Goal: Task Accomplishment & Management: Complete application form

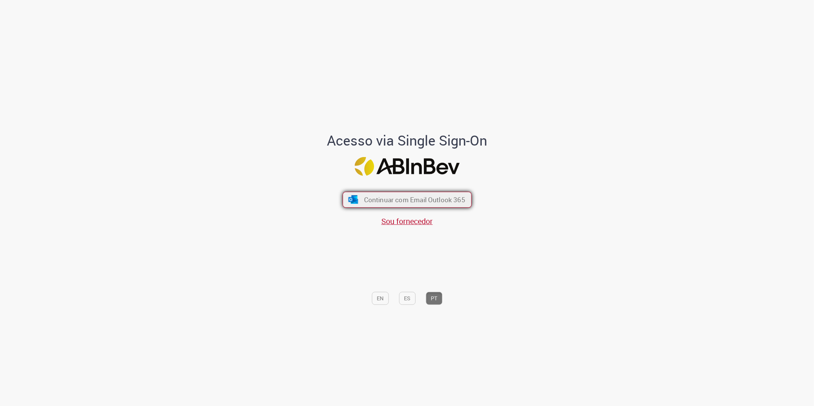
click at [444, 203] on span "Continuar com Email Outlook 365" at bounding box center [414, 199] width 101 height 9
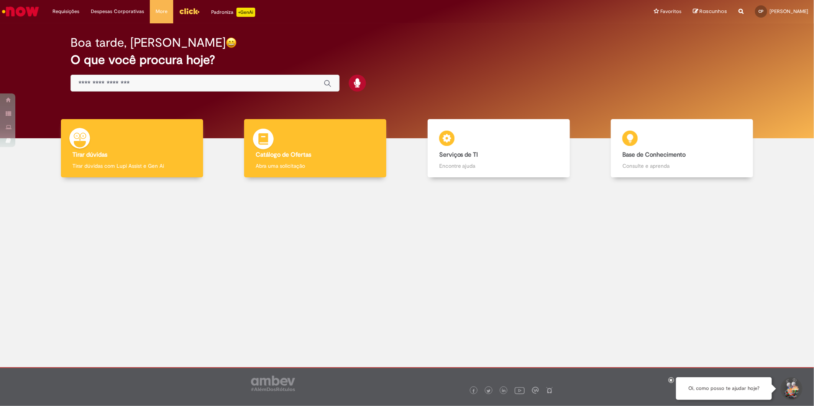
click at [334, 166] on p "Abra uma solicitação" at bounding box center [315, 166] width 119 height 8
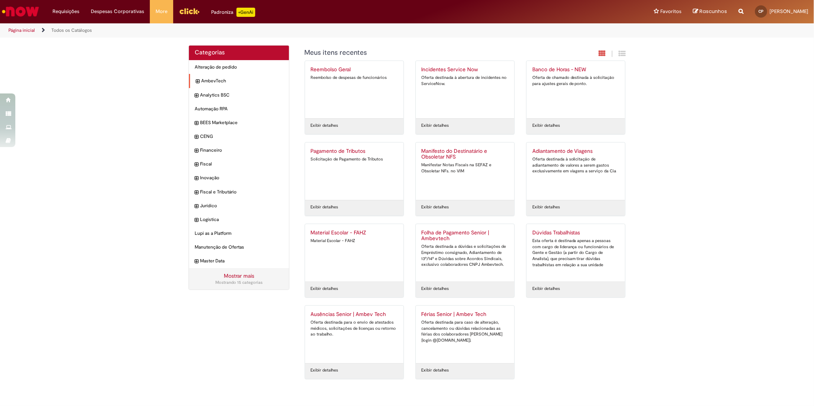
click at [195, 82] on div "AmbevTech Itens" at bounding box center [239, 81] width 100 height 14
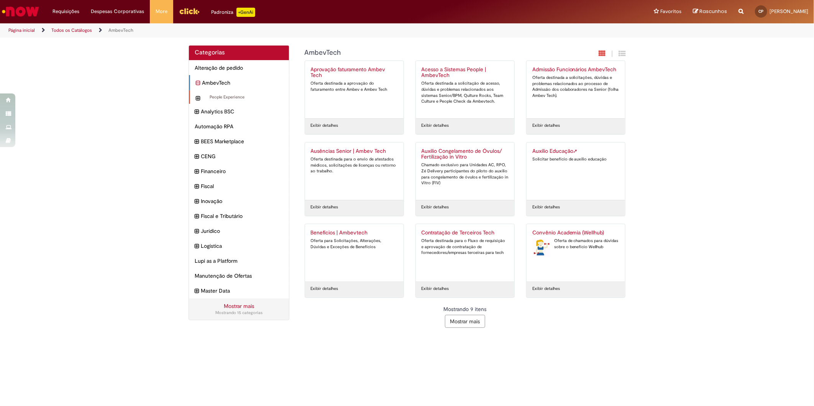
click at [197, 101] on icon "expandir categoria People Experience" at bounding box center [198, 98] width 4 height 8
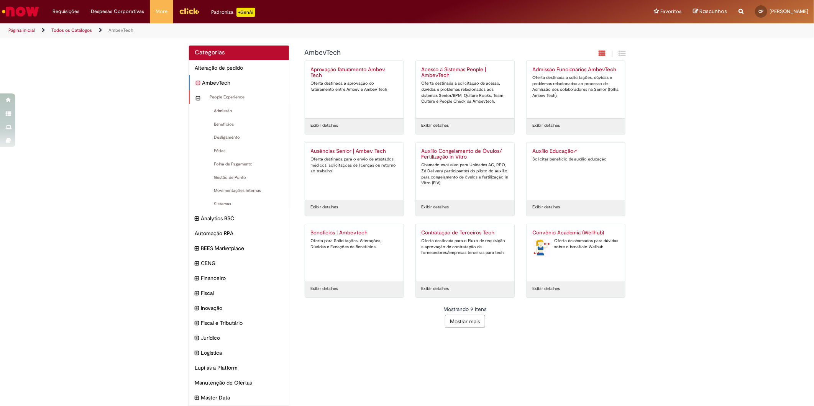
click at [196, 99] on icon "recolher categoria People Experience" at bounding box center [198, 98] width 4 height 8
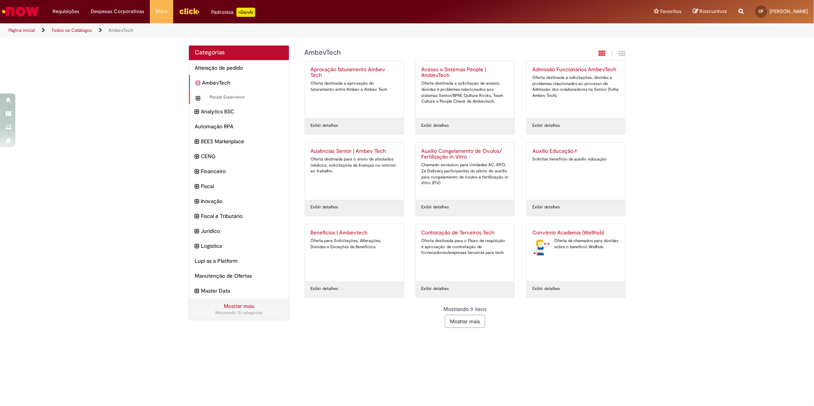
click at [198, 97] on icon "expandir categoria People Experience" at bounding box center [198, 98] width 4 height 8
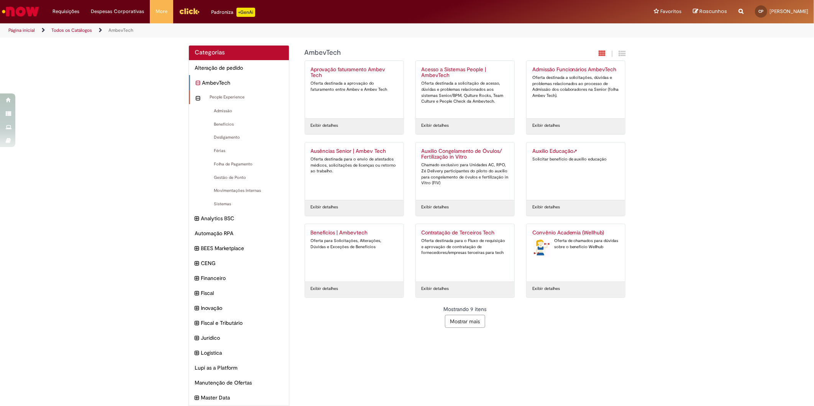
click at [198, 97] on div "People Experience Itens" at bounding box center [239, 97] width 100 height 14
